Goal: Contribute content: Add original content to the website for others to see

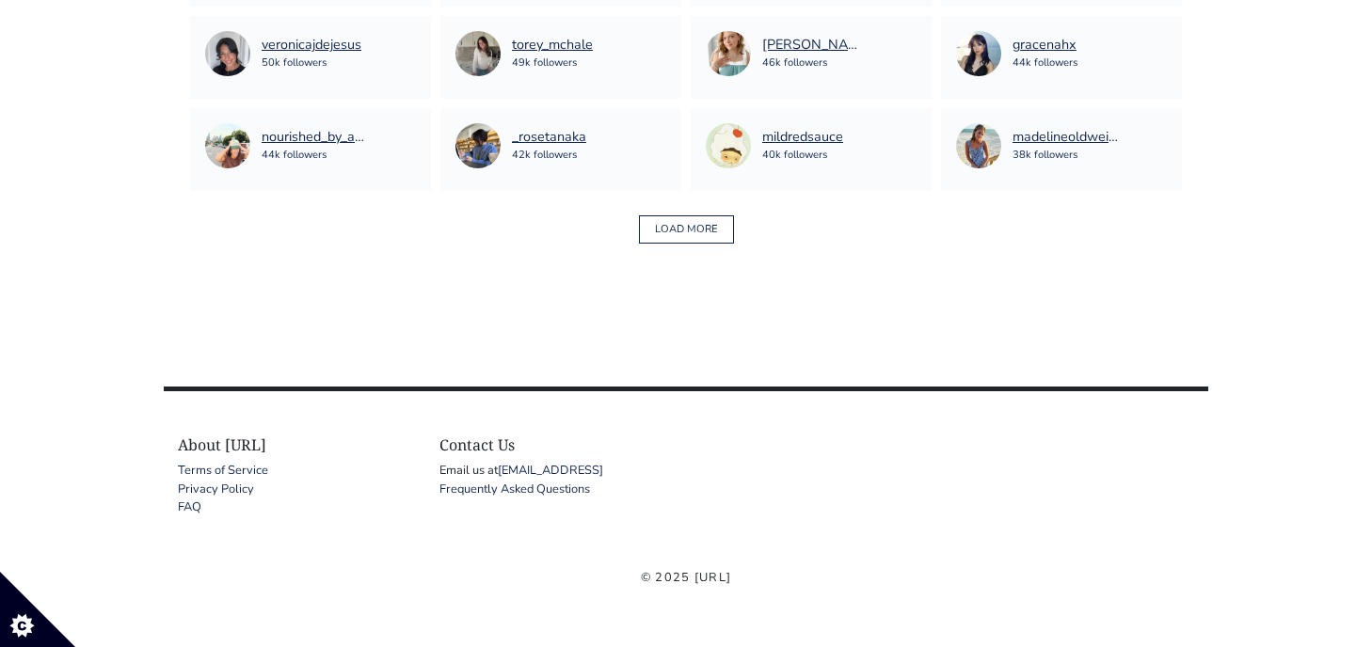
scroll to position [1484, 0]
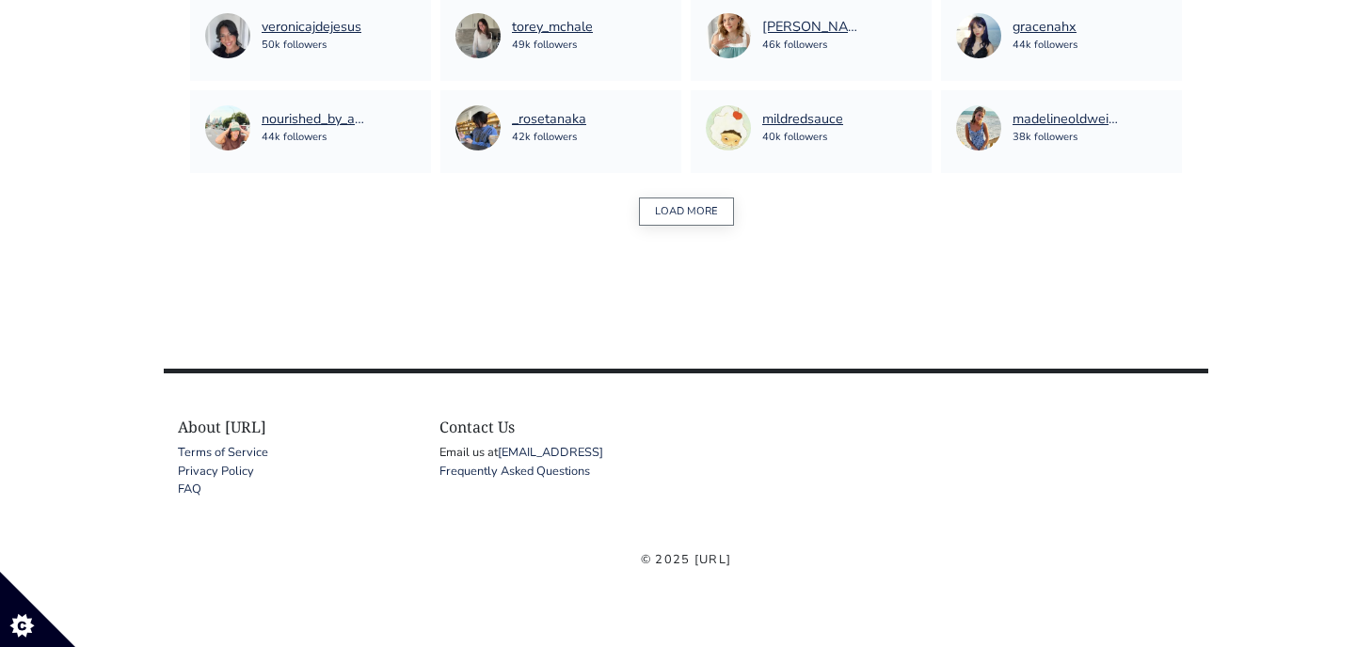
click at [694, 201] on button "LOAD MORE" at bounding box center [686, 212] width 95 height 29
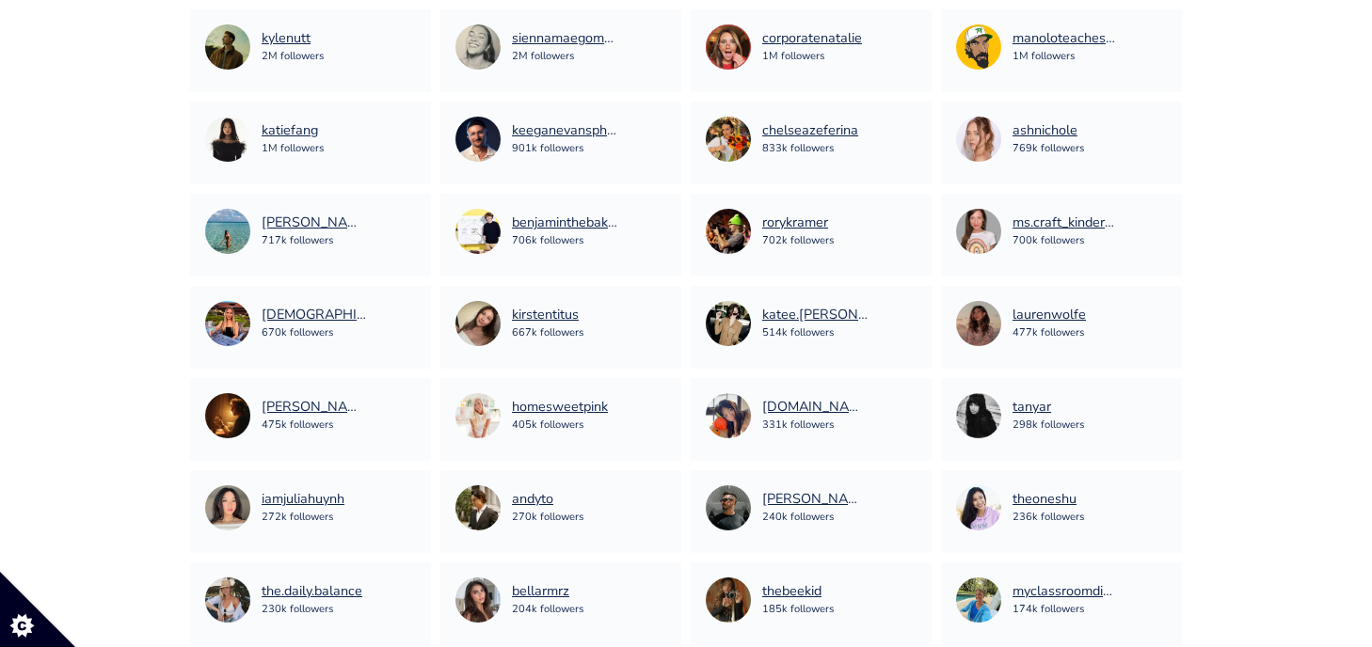
scroll to position [411, 0]
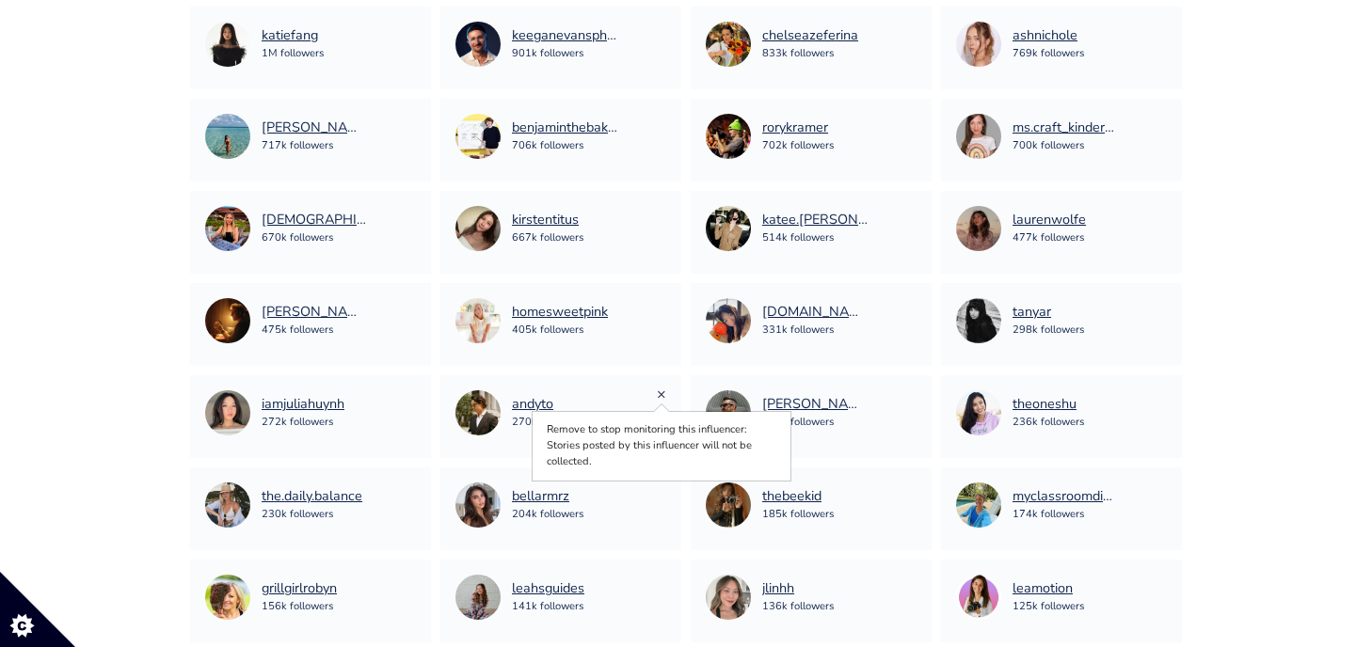
click at [660, 393] on link "×" at bounding box center [661, 394] width 9 height 21
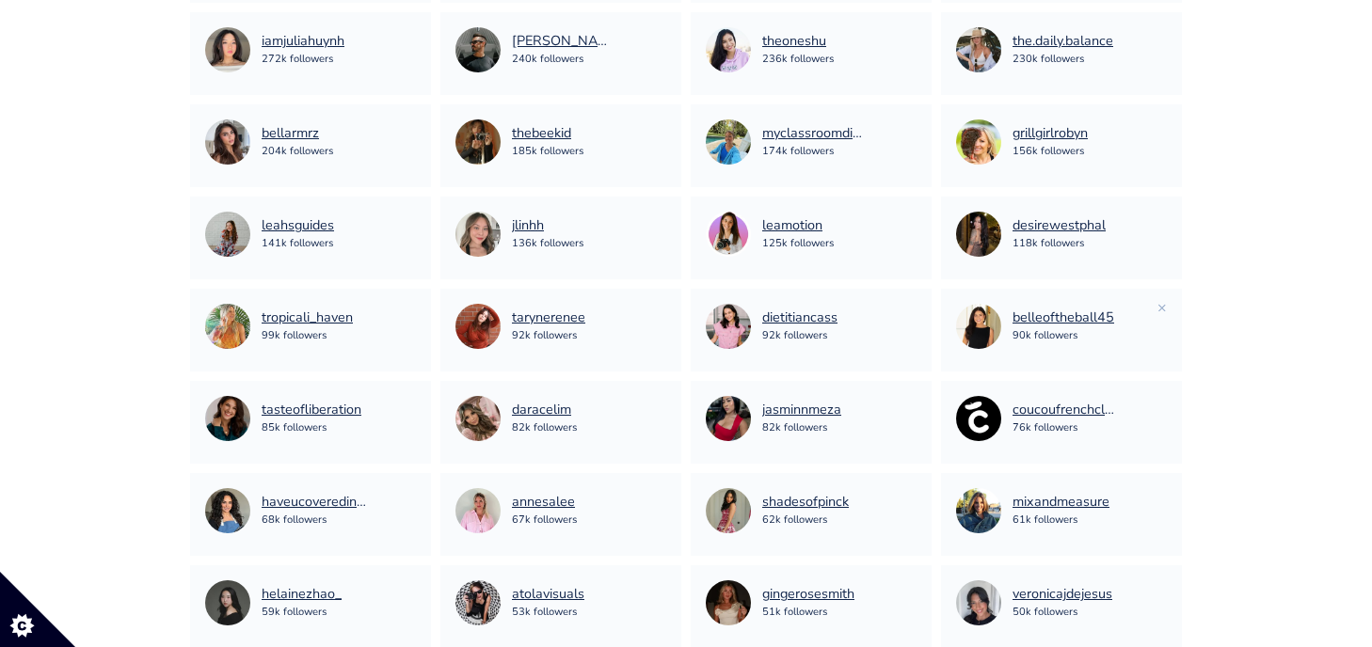
scroll to position [859, 0]
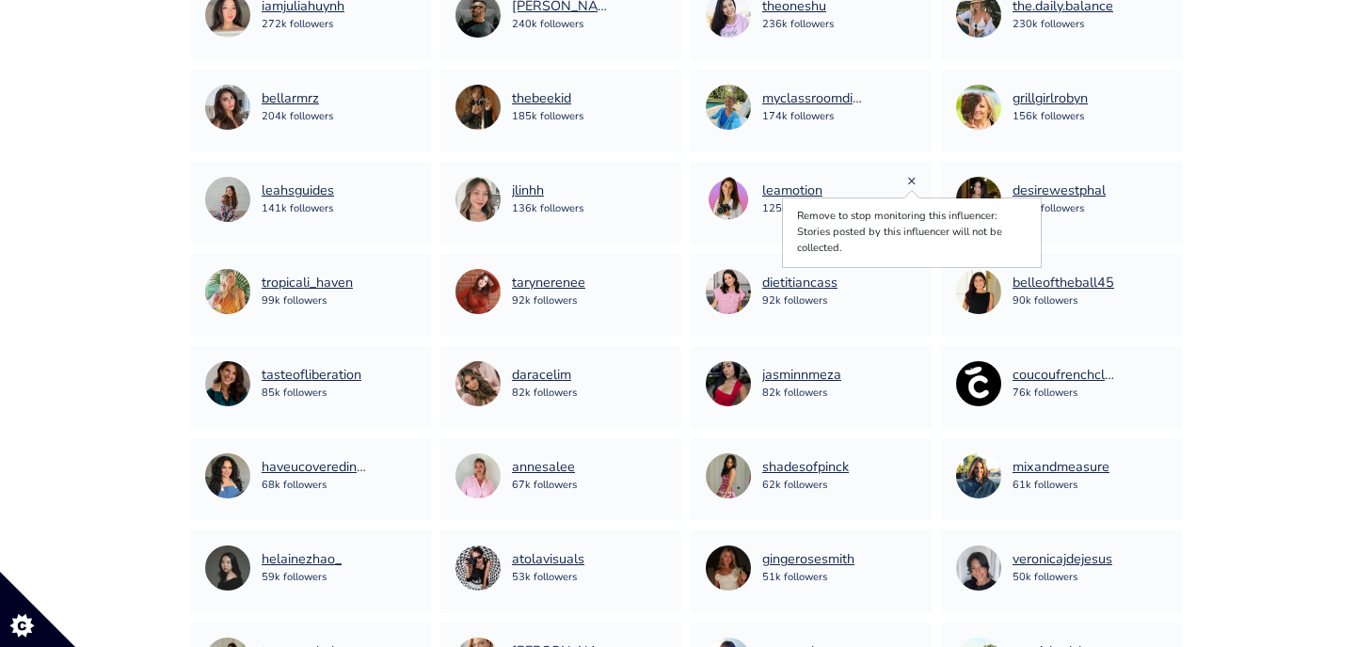
click at [910, 183] on link "×" at bounding box center [911, 180] width 9 height 21
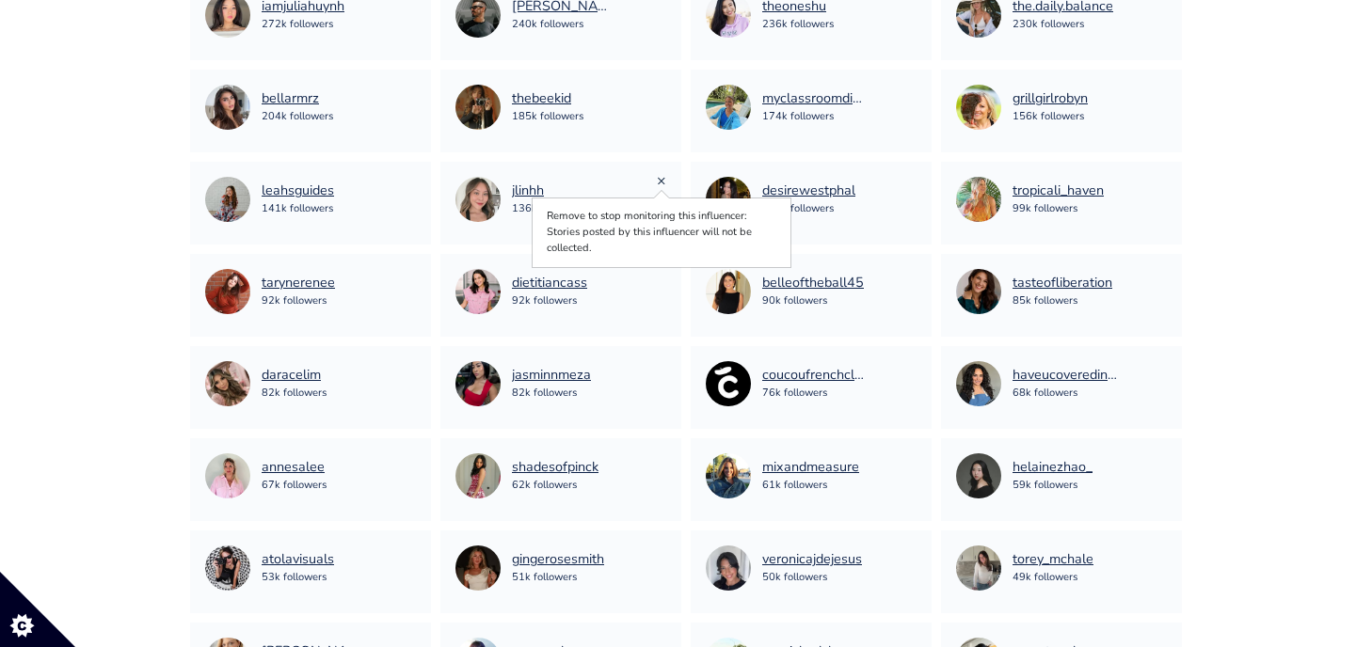
click at [661, 181] on link "×" at bounding box center [661, 180] width 9 height 21
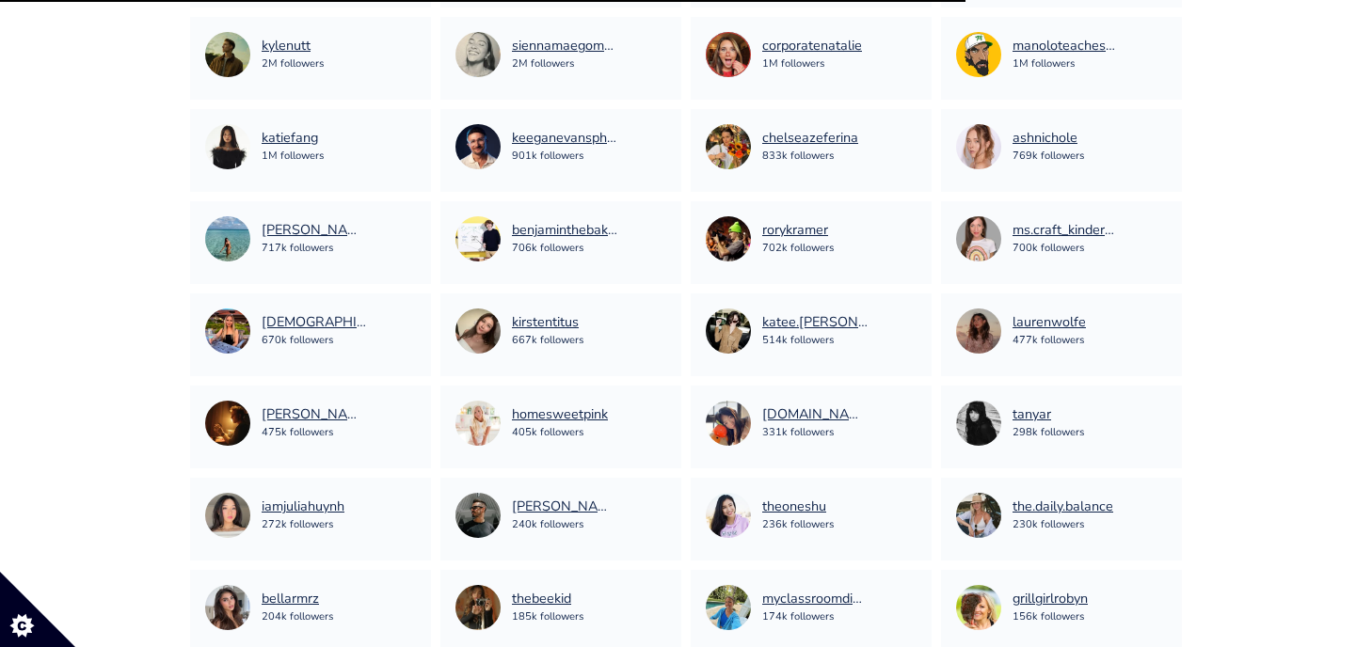
scroll to position [0, 0]
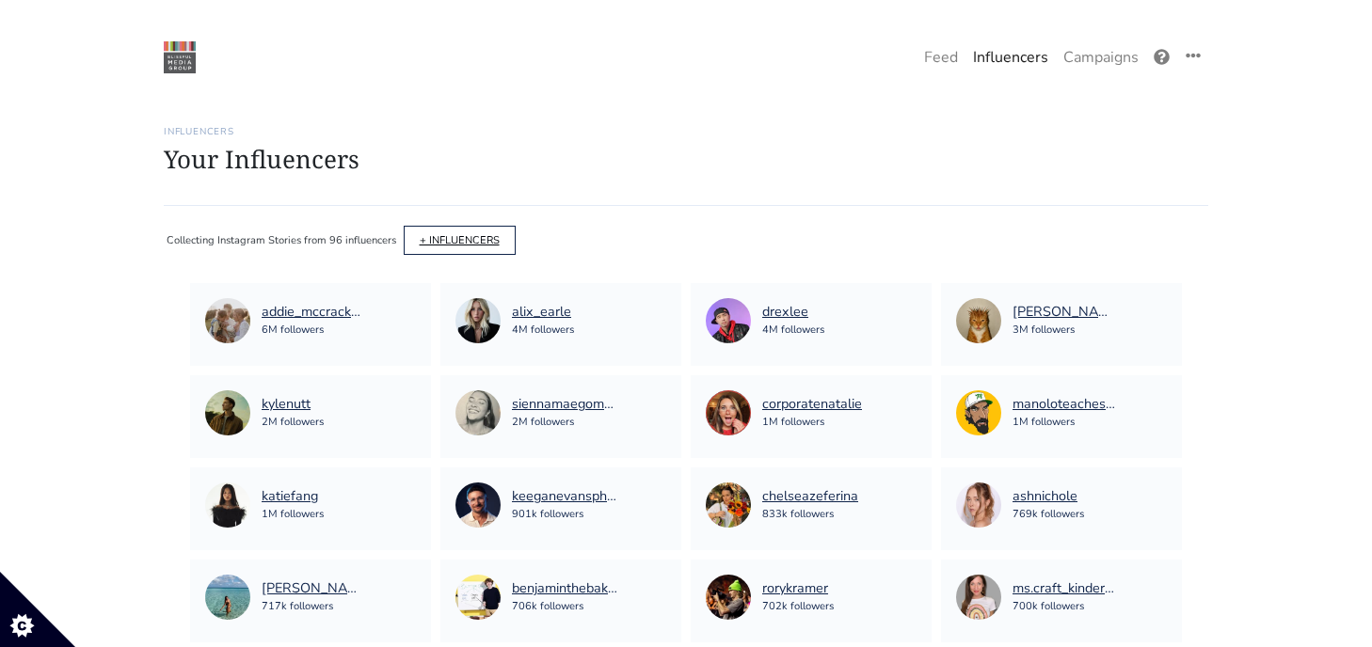
click at [451, 238] on link "+ INFLUENCERS" at bounding box center [460, 240] width 80 height 14
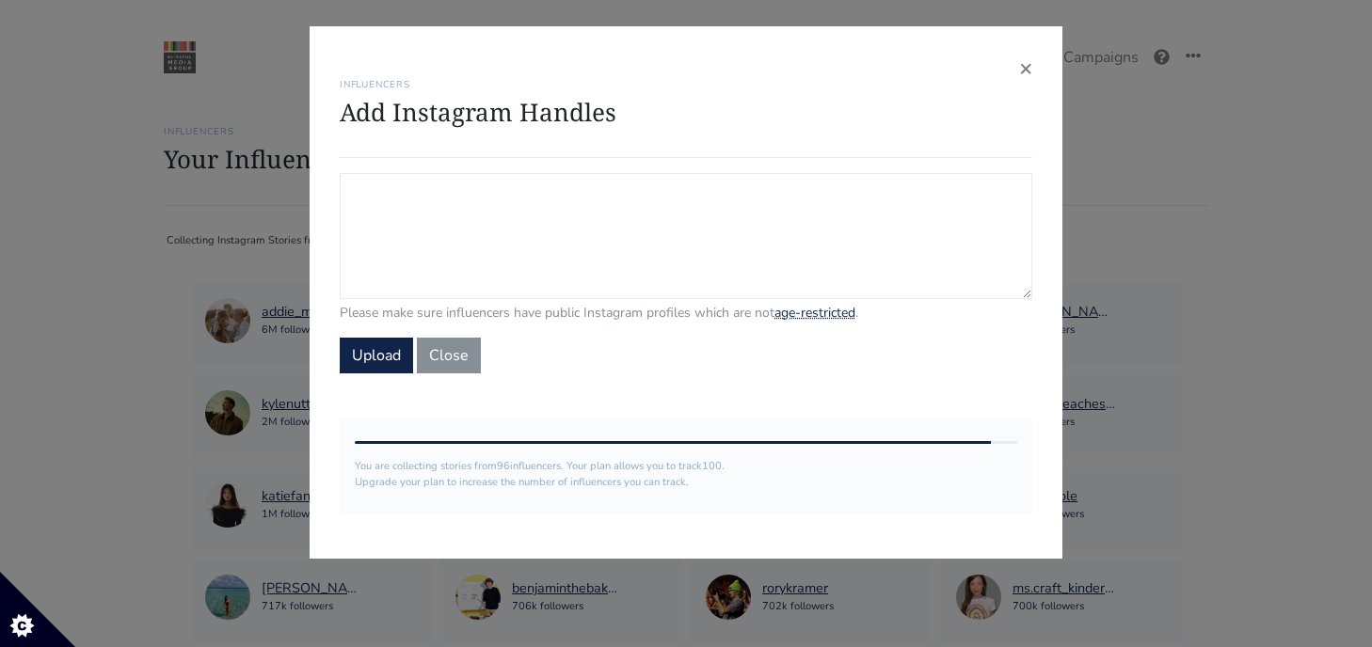
click at [414, 218] on textarea "Campaign Influencers (optional) Only stories from these influencers will be inc…" at bounding box center [686, 236] width 693 height 126
paste textarea "Retrieving data. Wait a few seconds and try to cut or copy again."
type textarea "Retrieving data. Wait a few seconds and try to cut or copy again."
paste textarea "Retrieving data. Wait a few seconds and try to cut or copy again."
type textarea "Retrieving data. Wait a few seconds and try to cut or copy again."
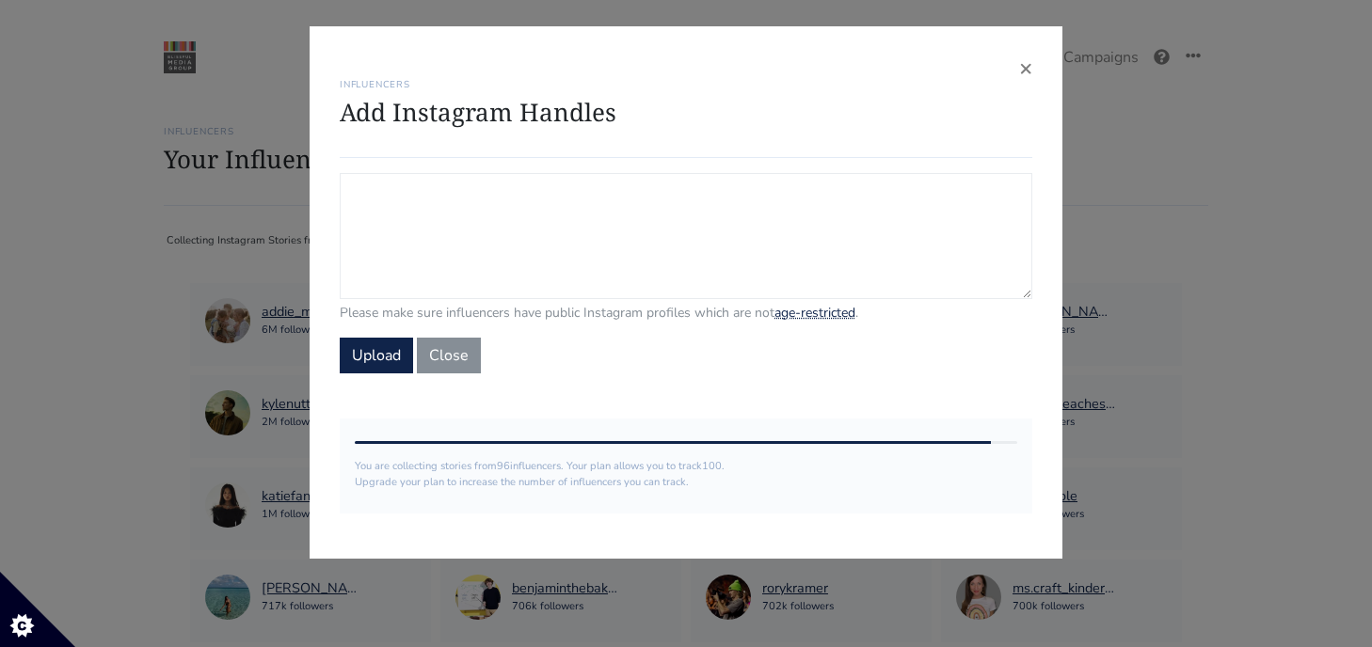
paste textarea "Retrieving data. Wait a few seconds and try to cut or copy again."
type textarea "Retrieving data. Wait a few seconds and try to cut or copy again."
paste textarea "Retrieving data. Wait a few seconds and try to cut or copy again."
type textarea "Retrieving data. Wait a few seconds and try to cut or copy again."
paste textarea "Retrieving data. Wait a few seconds and try to cut or copy again."
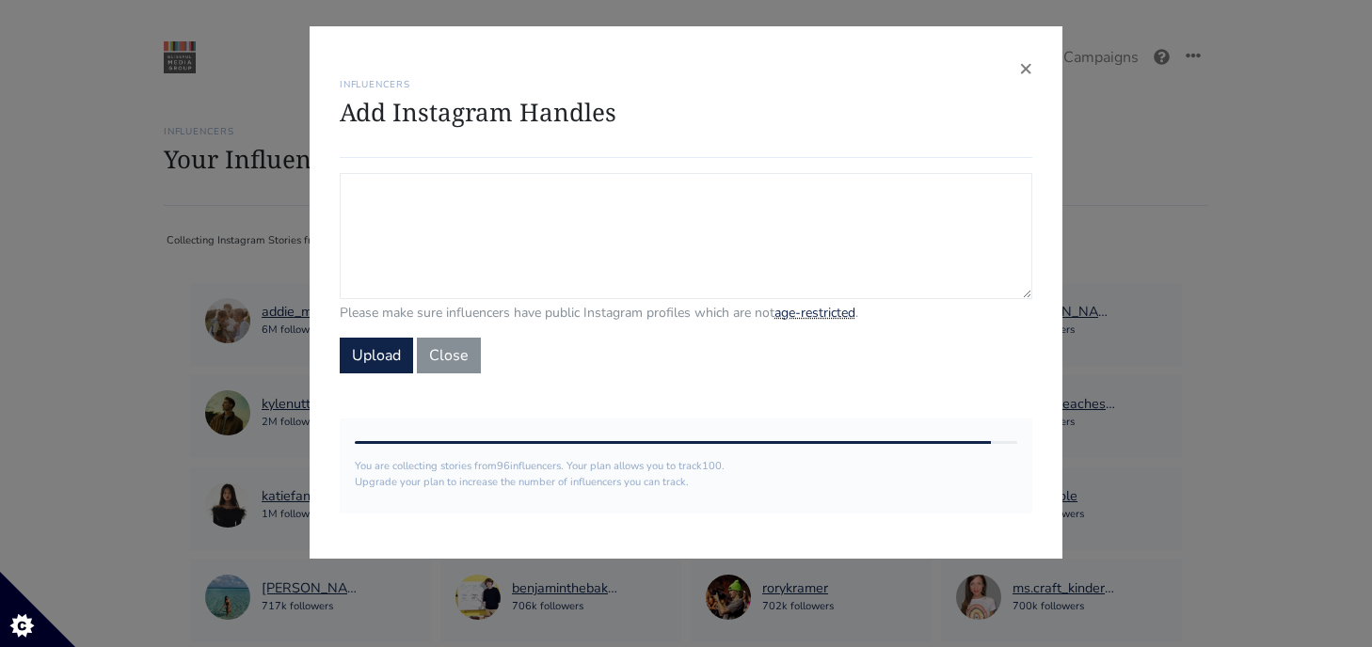
type textarea "Retrieving data. Wait a few seconds and try to cut or copy again."
paste textarea "Retrieving data. Wait a few seconds and try to cut or copy again."
type textarea "Retrieving data. Wait a few seconds and try to cut or copy again."
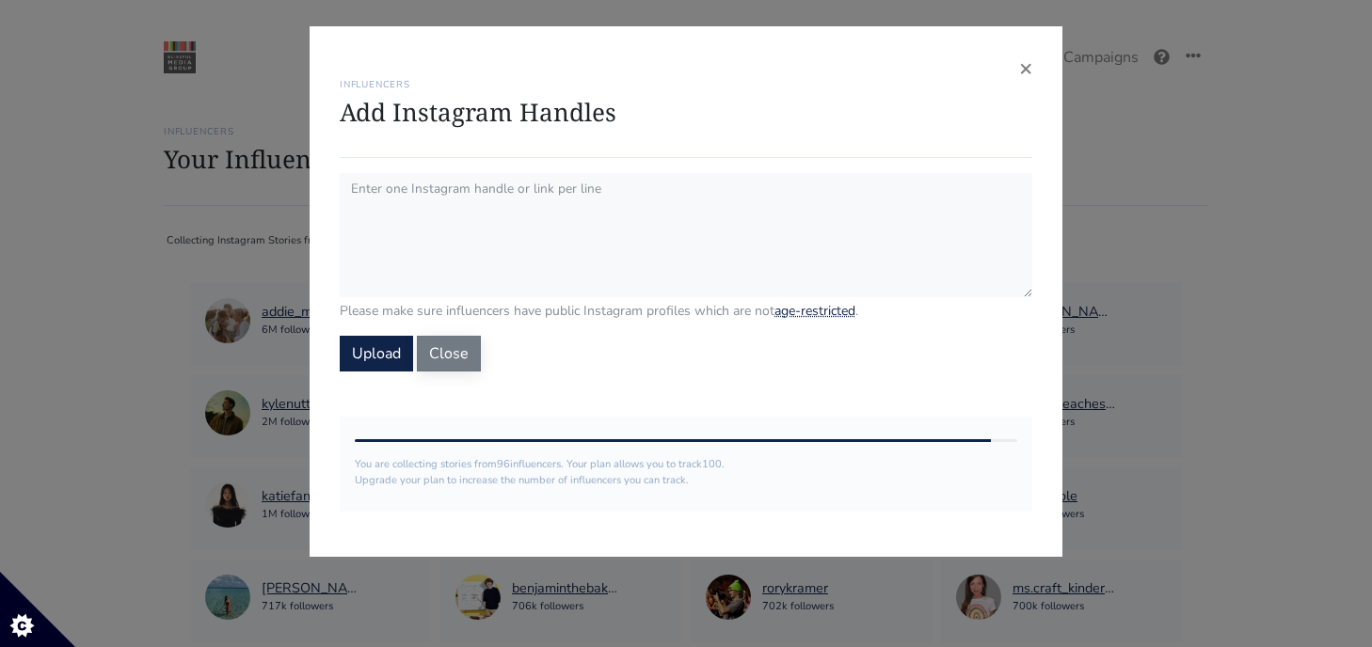
click at [457, 367] on button "Close" at bounding box center [449, 354] width 64 height 36
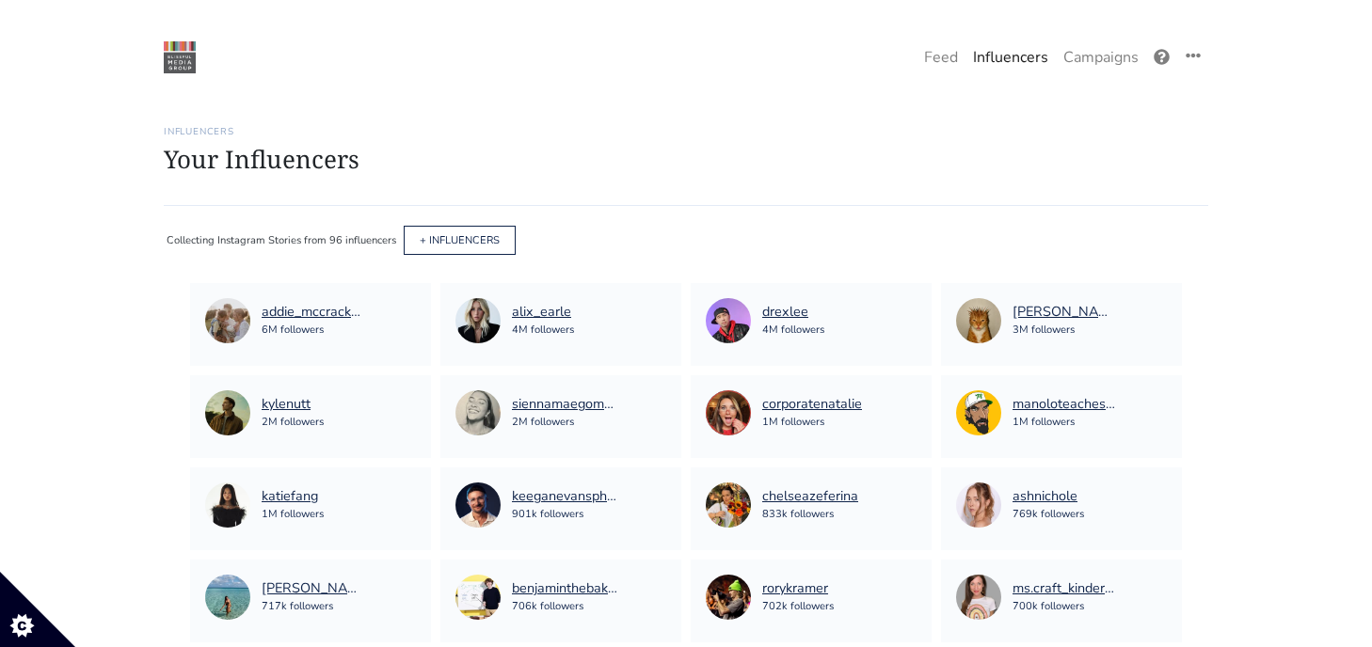
click at [1027, 57] on link "Influencers" at bounding box center [1010, 58] width 90 height 38
click at [457, 243] on link "+ INFLUENCERS" at bounding box center [460, 240] width 80 height 14
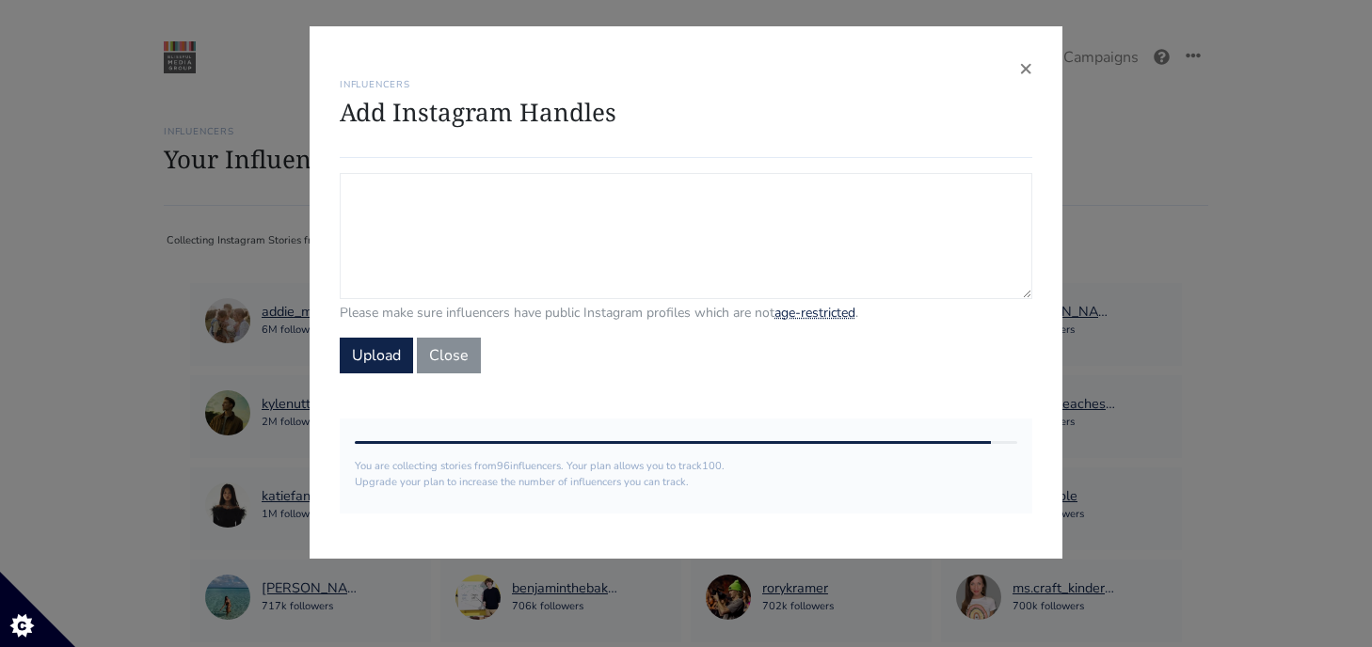
click at [488, 249] on textarea "Campaign Influencers (optional) Only stories from these influencers will be inc…" at bounding box center [686, 236] width 693 height 126
paste textarea "Retrieving data. Wait a few seconds and try to cut or copy again."
type textarea "Retrieving data. Wait a few seconds and try to cut or copy again."
paste textarea "Retrieving data. Wait a few seconds and try to cut or copy again."
type textarea "Retrieving data. Wait a few seconds and try to cut or copy again."
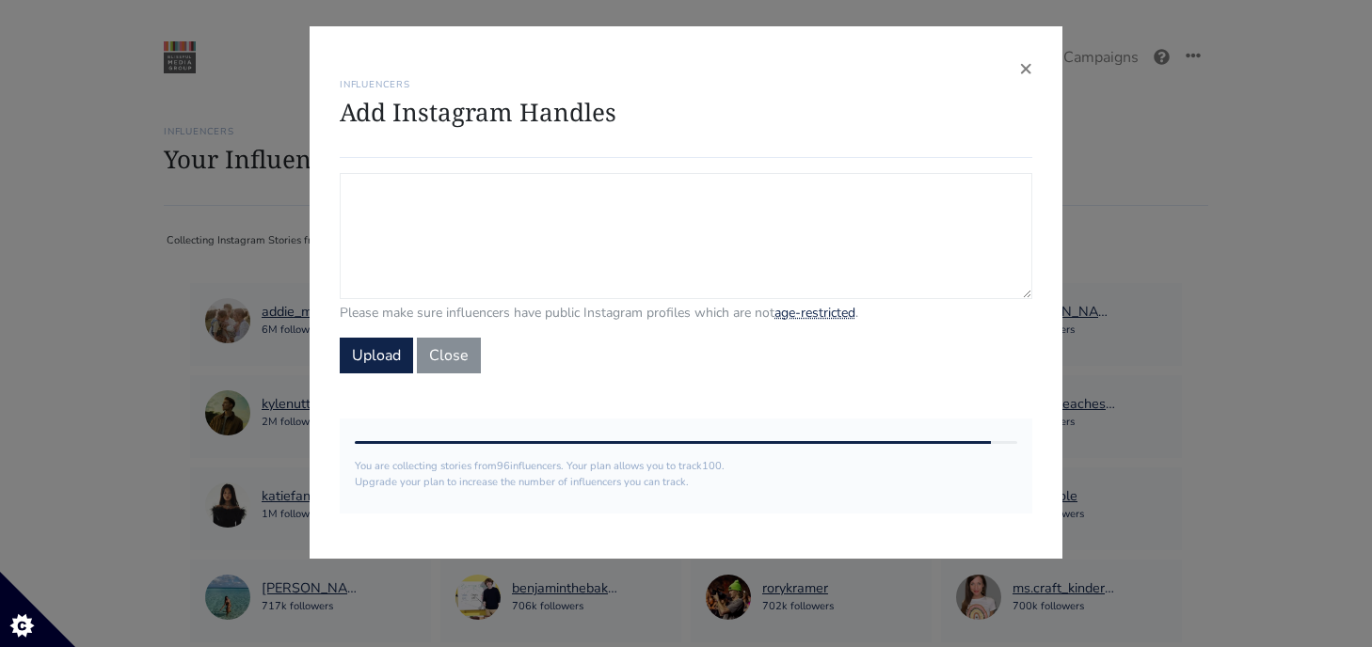
paste textarea "soberincentralpark lilavolkas thecocktailmama cocktailswithval zeroproofsteph"
click at [382, 210] on textarea "soberincentralpark lilavolkas thecocktailmama cocktailswithval zeroproofsteph" at bounding box center [686, 236] width 693 height 126
click at [395, 236] on textarea "soberincentralpark lilavolkas thecocktailmama cocktailswithval zeroproofsteph" at bounding box center [686, 236] width 693 height 126
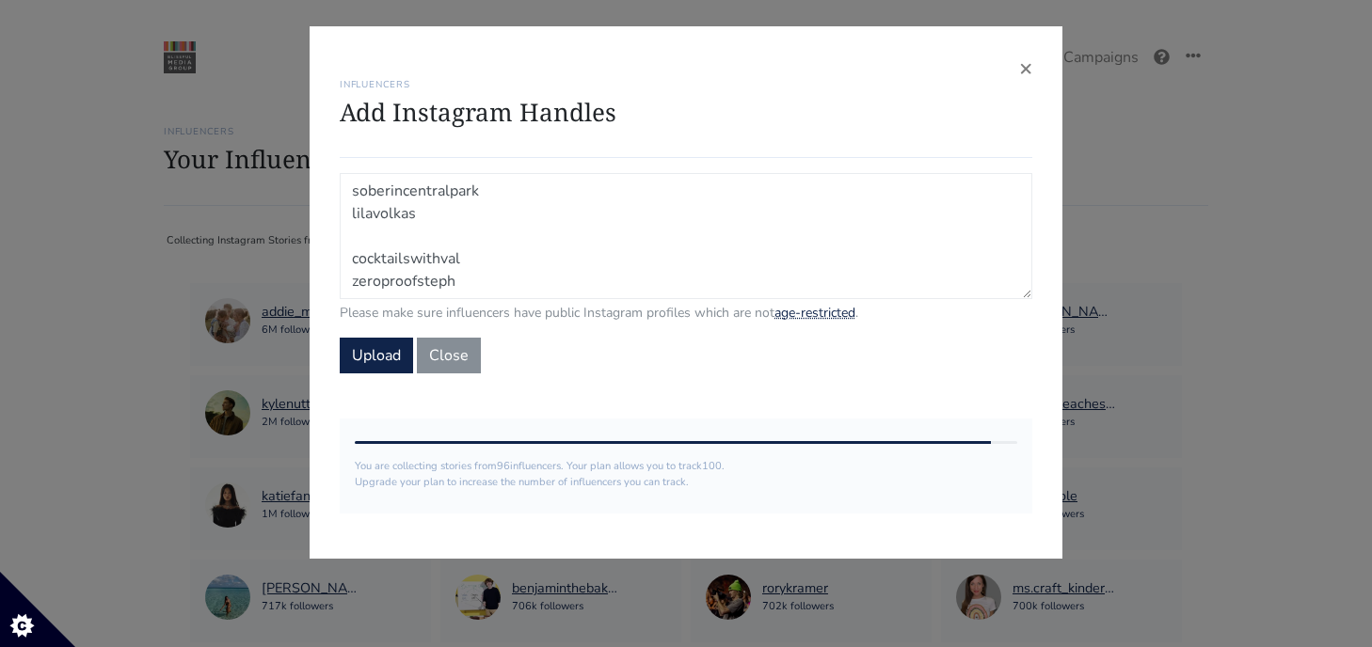
click at [470, 261] on textarea "soberincentralpark lilavolkas cocktailswithval zeroproofsteph" at bounding box center [686, 236] width 693 height 126
type textarea "soberincentralpark lilavolkas zeroproofsteph"
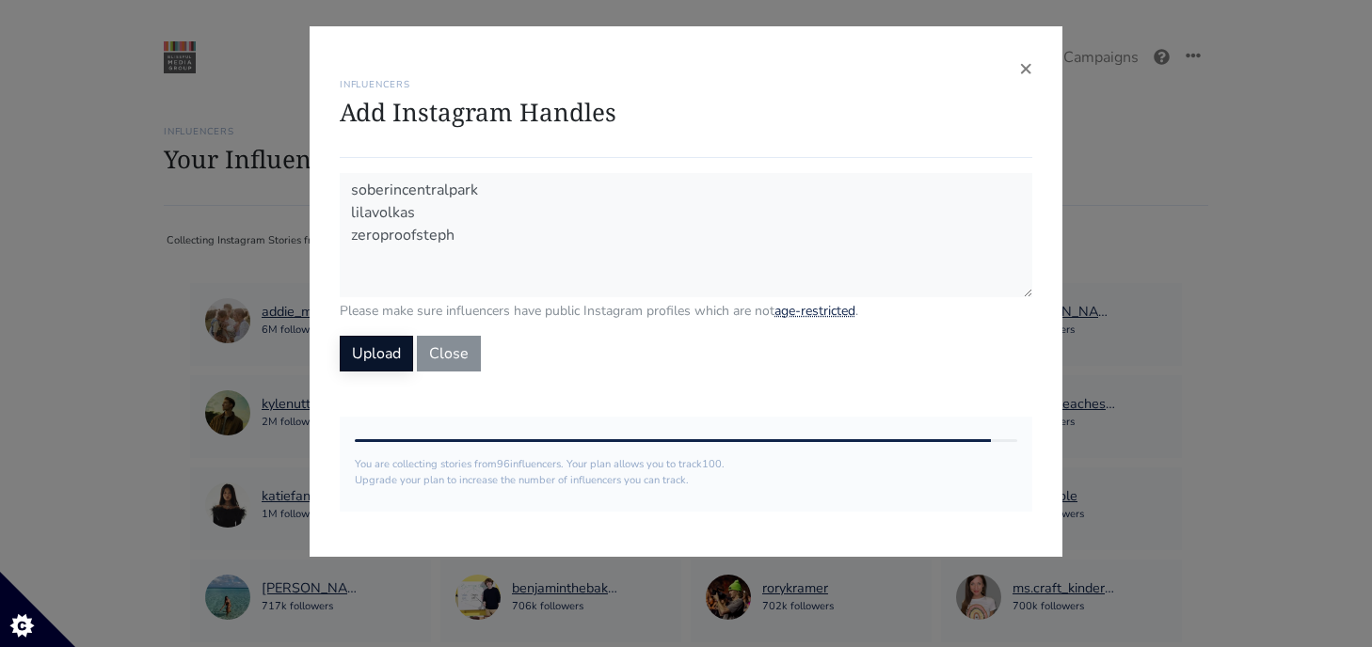
click at [396, 359] on button "Upload" at bounding box center [376, 354] width 73 height 36
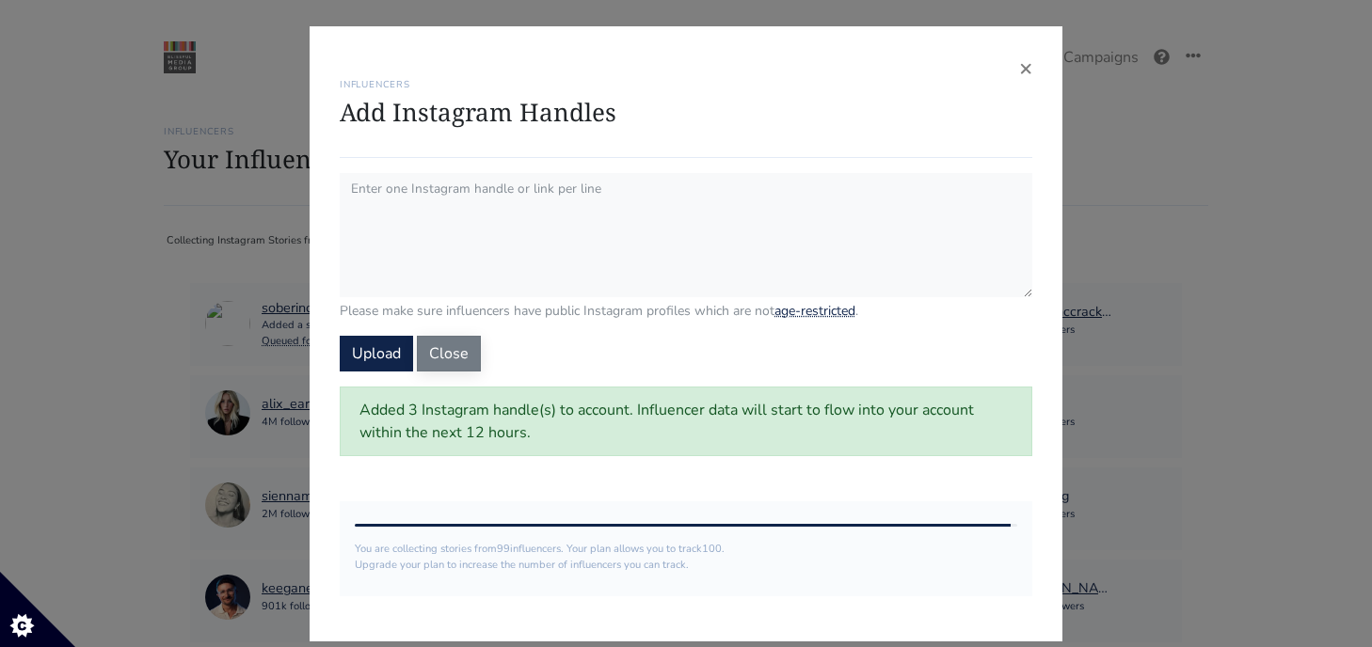
click at [456, 357] on button "Close" at bounding box center [449, 354] width 64 height 36
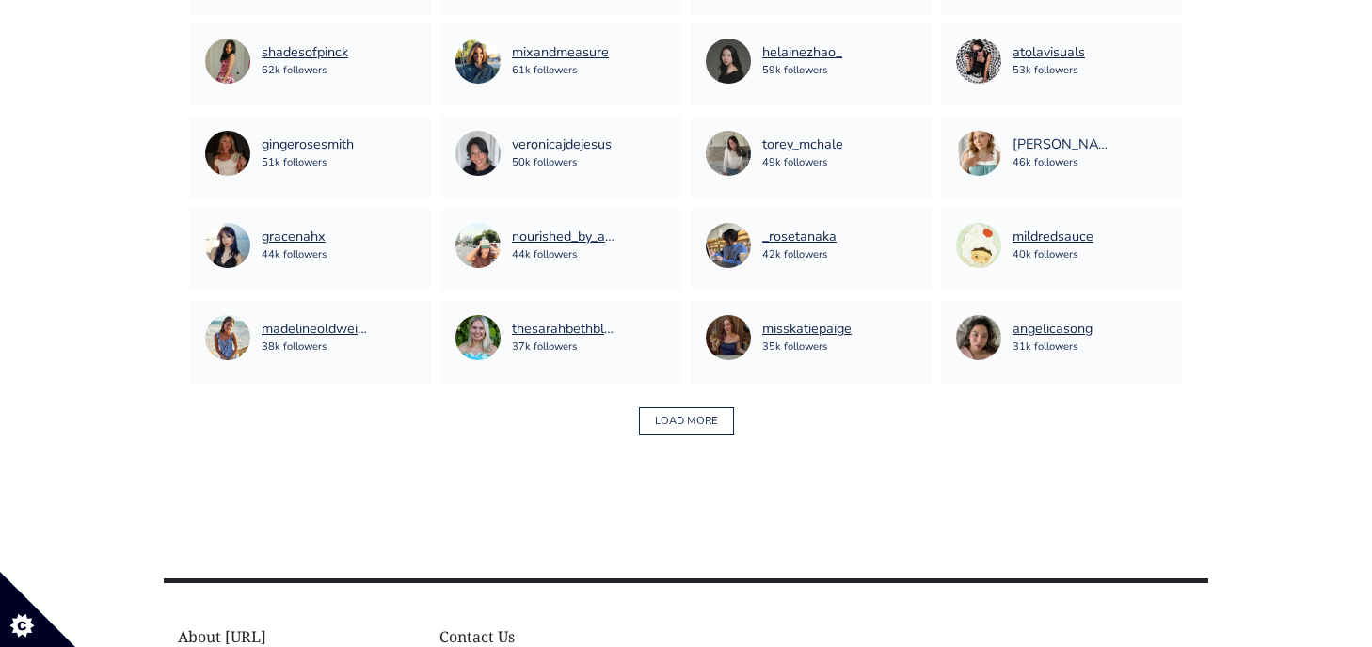
scroll to position [1271, 0]
